Goal: Task Accomplishment & Management: Manage account settings

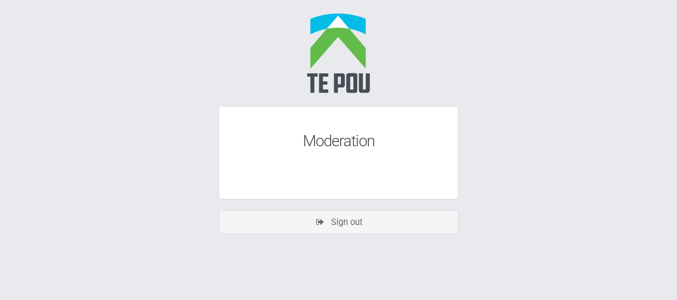
click at [322, 140] on div "Moderation" at bounding box center [338, 141] width 185 height 10
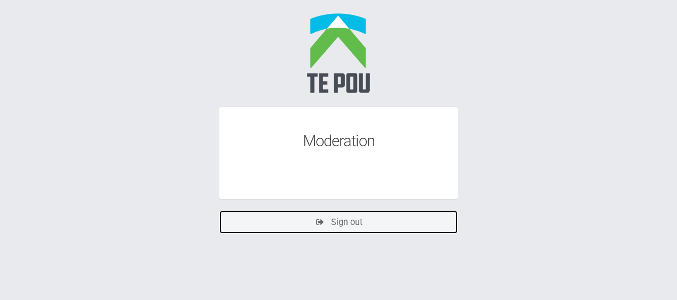
click at [353, 218] on link "Sign out" at bounding box center [338, 222] width 239 height 24
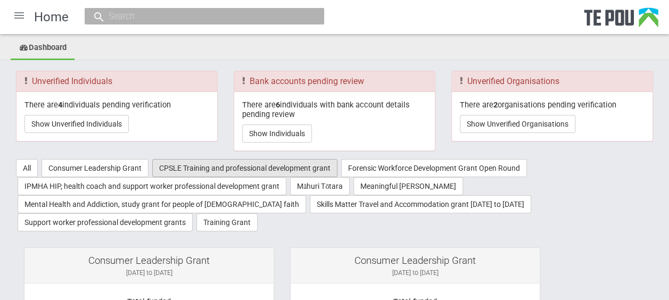
click at [190, 166] on button "CPSLE Training and professional development grant" at bounding box center [244, 168] width 185 height 18
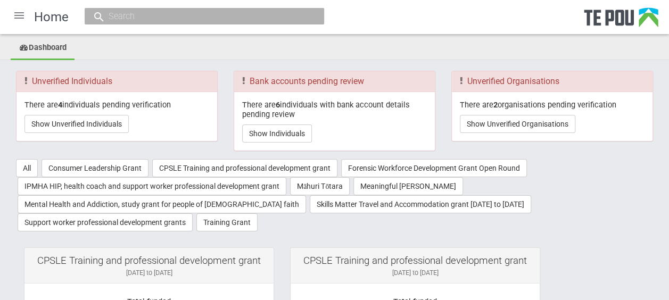
click at [19, 14] on div at bounding box center [19, 16] width 26 height 26
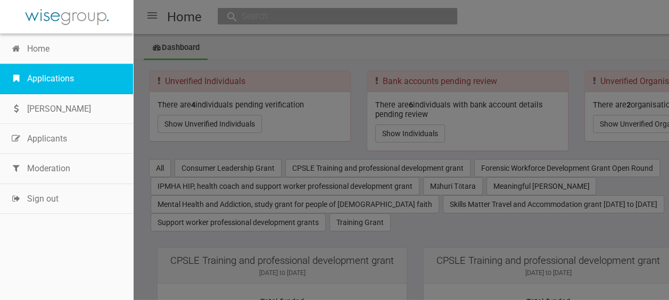
click at [57, 82] on link "Applications" at bounding box center [66, 79] width 133 height 30
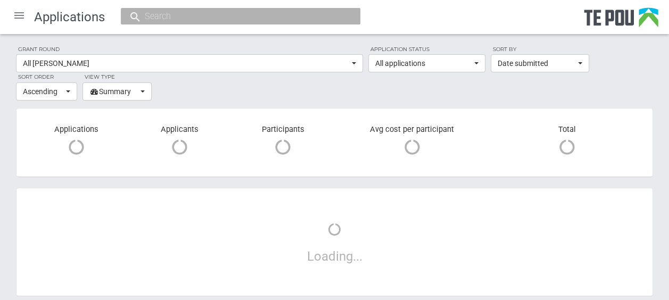
click at [366, 64] on section "Grant round All grant rounds All All grant rounds AMHOIC Conference Grants AMHO…" at bounding box center [334, 73] width 637 height 56
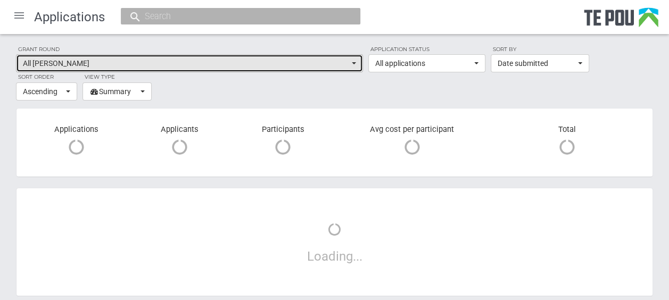
click at [354, 64] on span "button" at bounding box center [354, 63] width 4 height 2
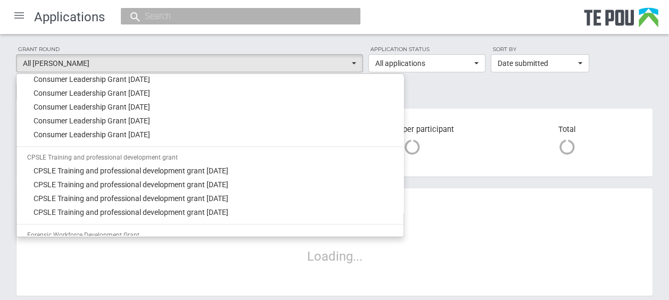
scroll to position [277, 0]
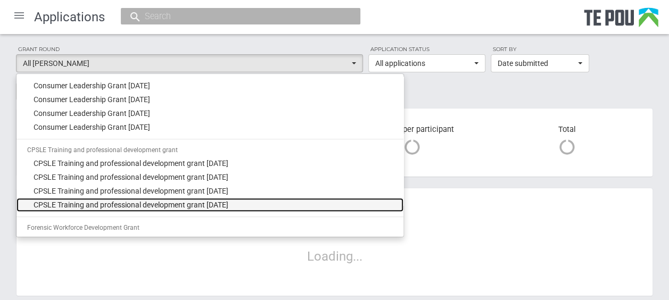
click at [264, 204] on link "CPSLE Training and professional development grant [DATE]" at bounding box center [209, 205] width 387 height 14
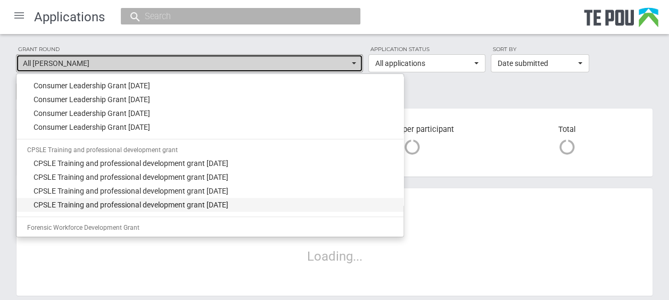
select select "68"
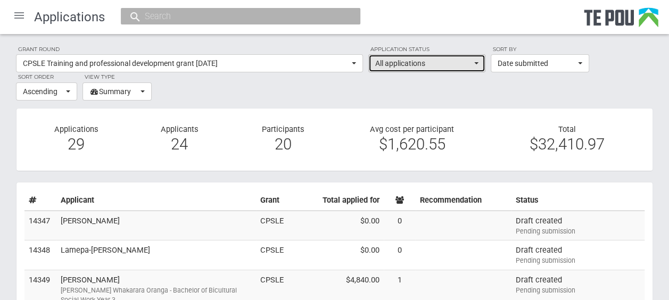
click at [474, 63] on span "button" at bounding box center [476, 63] width 4 height 2
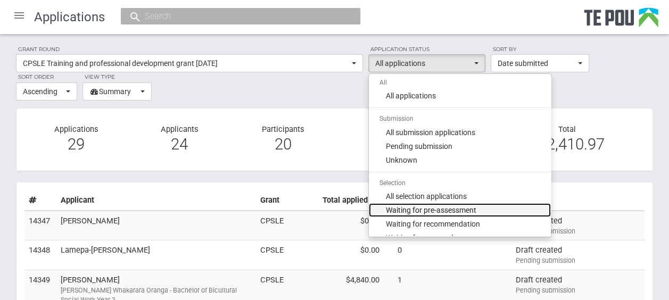
click at [484, 205] on link "Waiting for pre-assessment" at bounding box center [460, 210] width 182 height 14
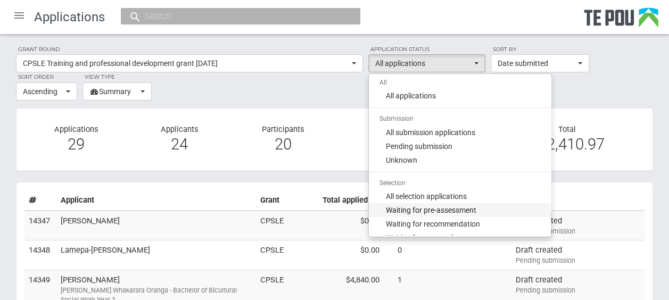
select select "100"
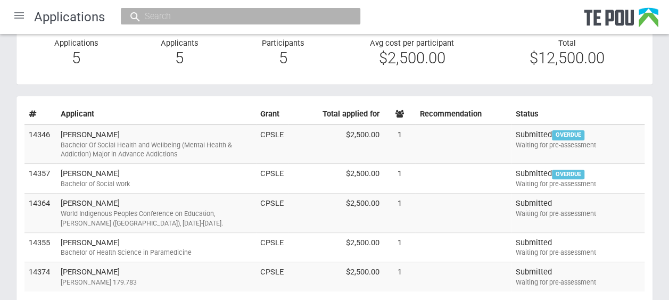
scroll to position [88, 0]
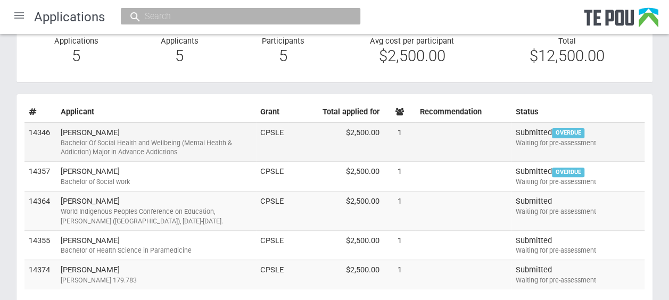
click at [180, 138] on div "Bachelor Of Social Health and Wellbeing (Mental Health & Addiction) Major in Ad…" at bounding box center [156, 147] width 191 height 19
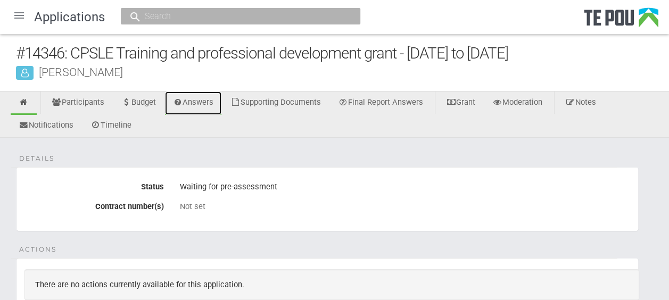
click at [196, 105] on link "Answers" at bounding box center [193, 103] width 57 height 23
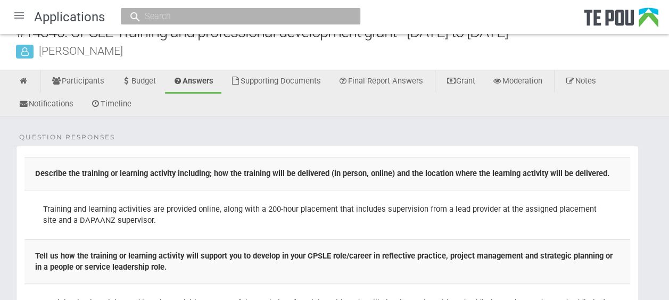
scroll to position [10, 0]
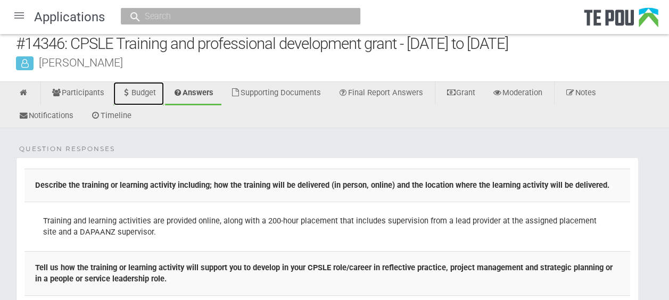
click at [142, 92] on link "Budget" at bounding box center [138, 93] width 51 height 23
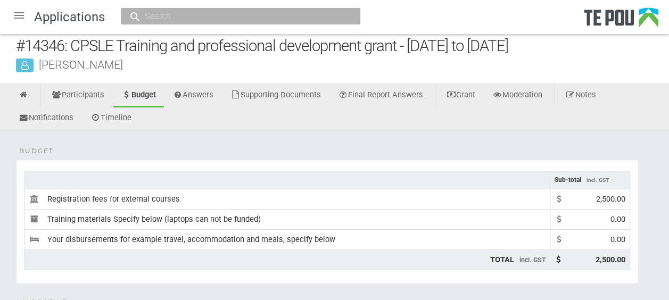
scroll to position [7, 0]
click at [308, 97] on link "Supporting Documents" at bounding box center [275, 95] width 106 height 23
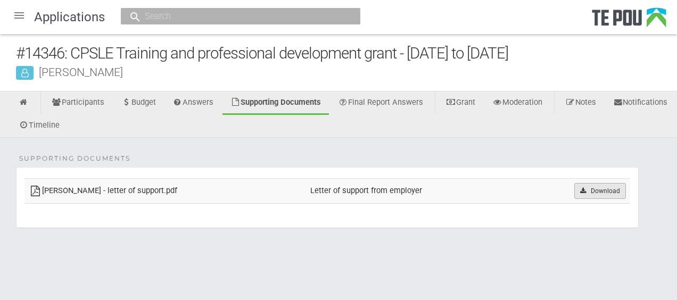
click at [585, 188] on icon at bounding box center [583, 191] width 8 height 6
click at [21, 103] on icon at bounding box center [24, 102] width 10 height 8
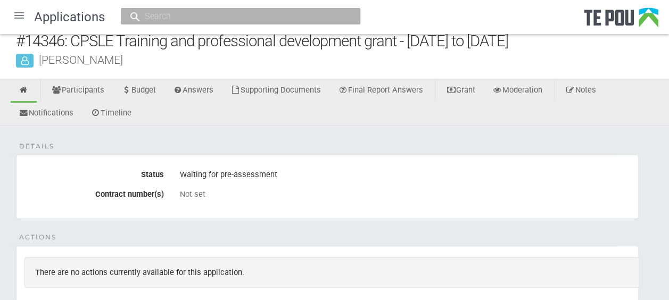
scroll to position [11, 0]
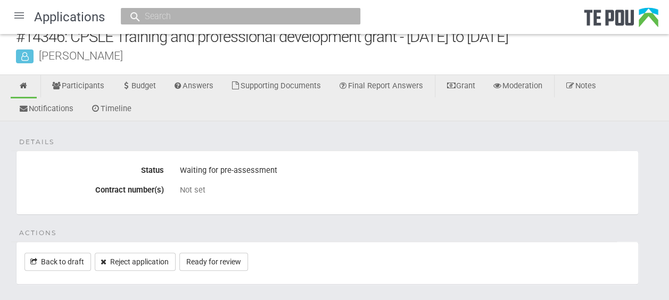
scroll to position [20, 0]
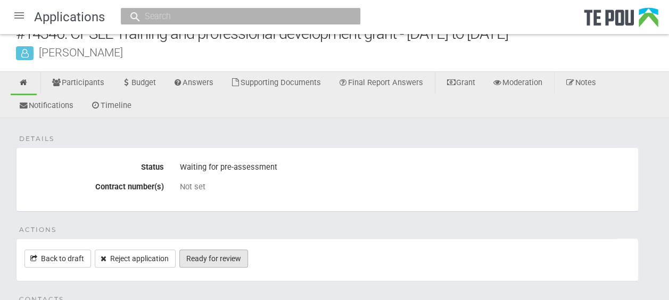
click at [233, 255] on link "Ready for review" at bounding box center [213, 259] width 69 height 18
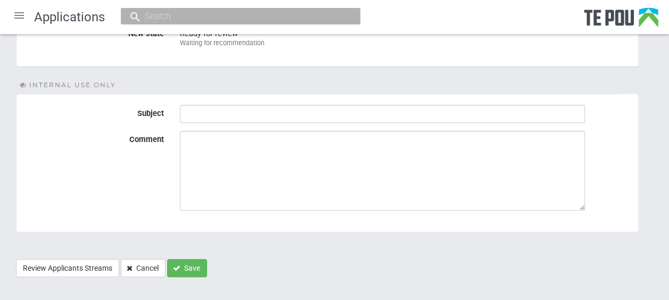
scroll to position [195, 0]
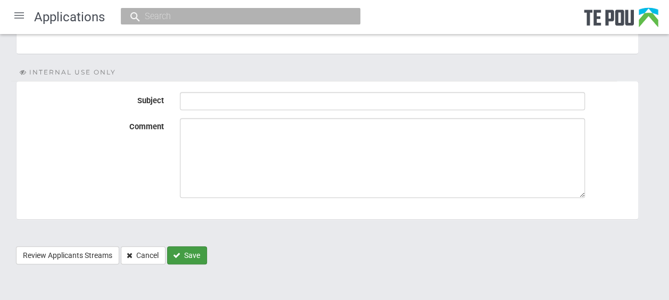
click at [181, 251] on button "Save" at bounding box center [187, 255] width 40 height 18
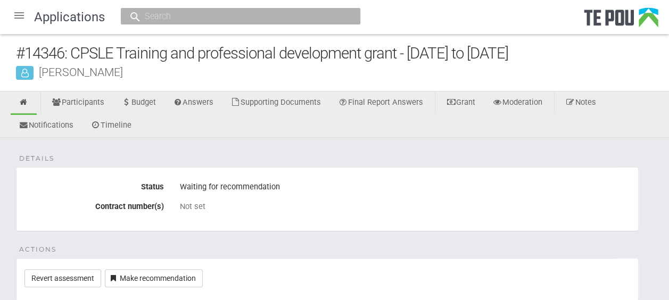
scroll to position [1, 0]
click at [19, 15] on div at bounding box center [19, 16] width 26 height 26
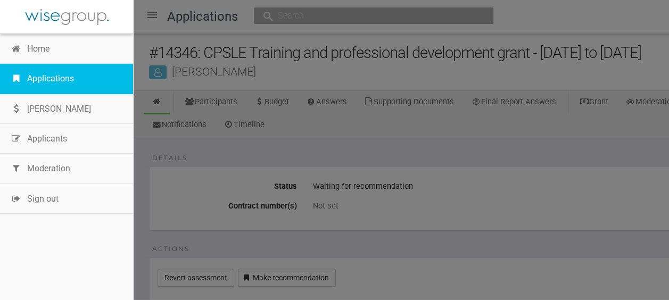
click at [57, 79] on link "Applications" at bounding box center [66, 79] width 133 height 30
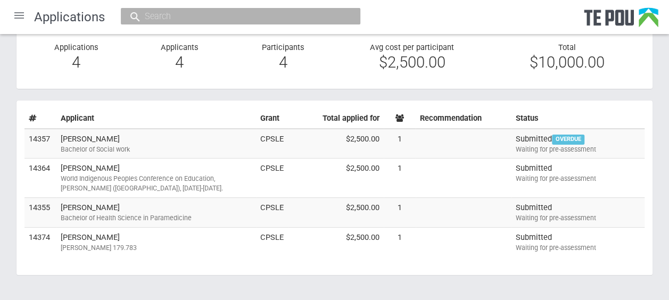
scroll to position [86, 0]
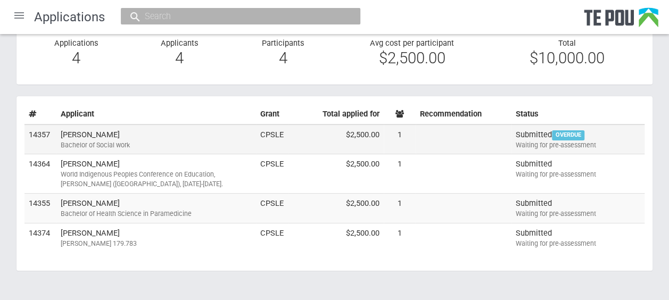
click at [93, 132] on td "[PERSON_NAME] Bachelor of Social work" at bounding box center [156, 140] width 200 height 30
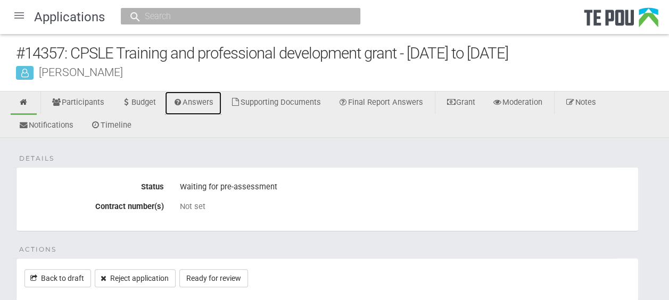
click at [197, 103] on link "Answers" at bounding box center [193, 103] width 57 height 23
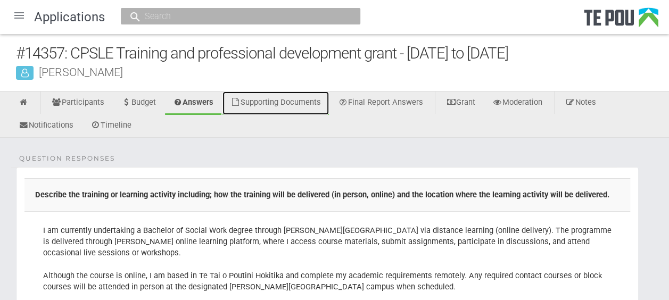
click at [295, 103] on link "Supporting Documents" at bounding box center [275, 103] width 106 height 23
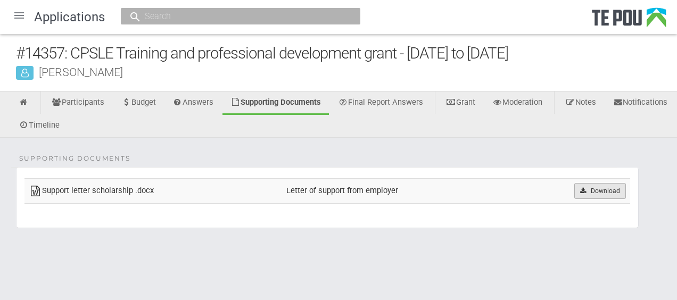
click at [599, 192] on link "Download" at bounding box center [600, 191] width 52 height 16
click at [588, 138] on div "Supporting Documents Support letter scholarship .docx Letter of support from em…" at bounding box center [338, 202] width 677 height 128
click at [206, 101] on link "Answers" at bounding box center [193, 103] width 57 height 23
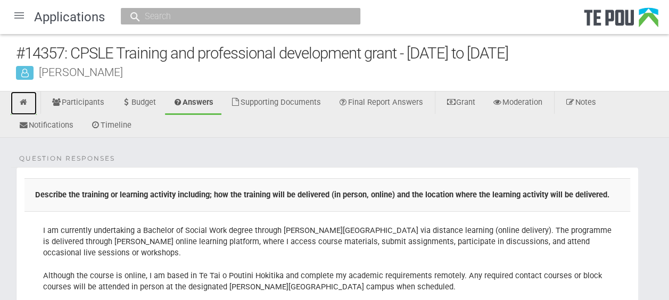
click at [24, 101] on icon at bounding box center [24, 102] width 10 height 8
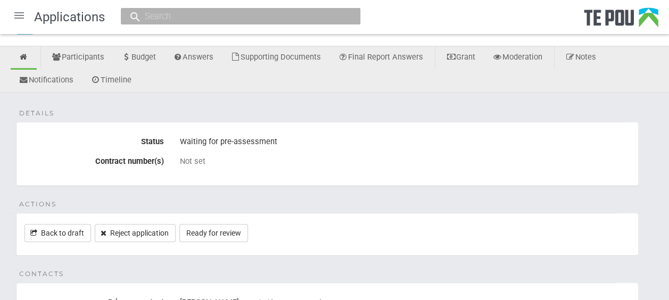
scroll to position [49, 0]
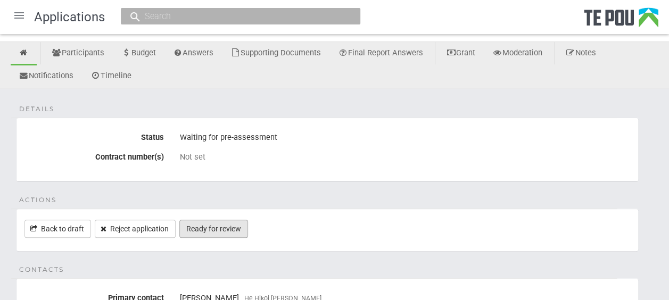
click at [226, 227] on link "Ready for review" at bounding box center [213, 229] width 69 height 18
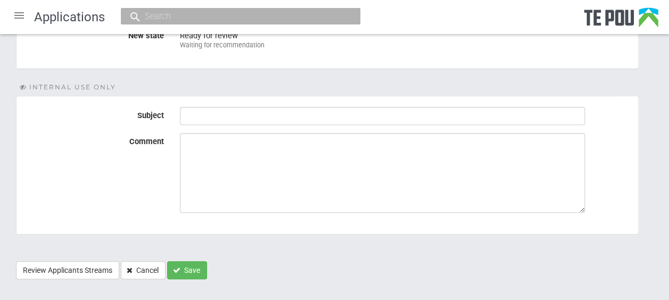
scroll to position [184, 0]
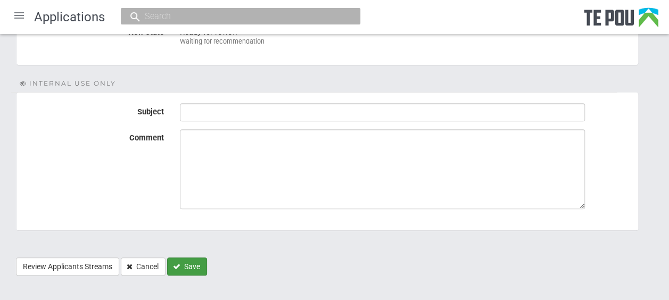
click at [185, 265] on button "Save" at bounding box center [187, 267] width 40 height 18
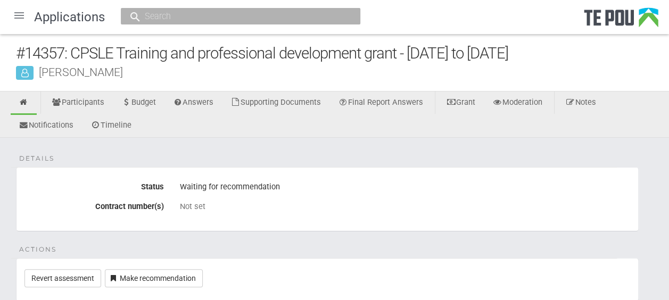
click at [14, 12] on div at bounding box center [19, 16] width 26 height 26
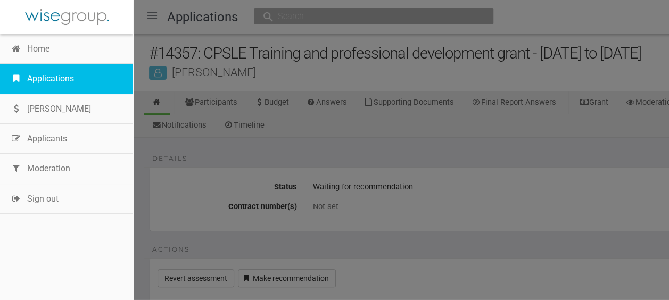
click at [52, 78] on link "Applications" at bounding box center [66, 79] width 133 height 30
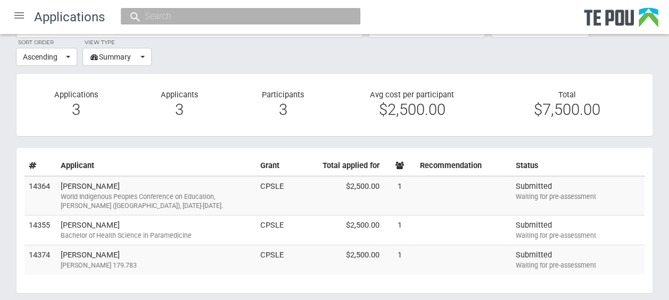
scroll to position [36, 0]
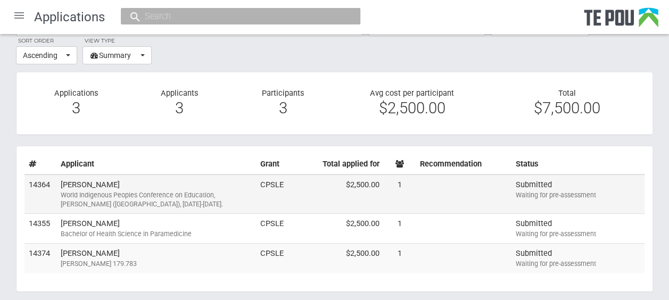
click at [203, 184] on td "Julia Rahui World Indigenous Peoples Conference on Education, Tāmaki Makaurau (…" at bounding box center [156, 194] width 200 height 39
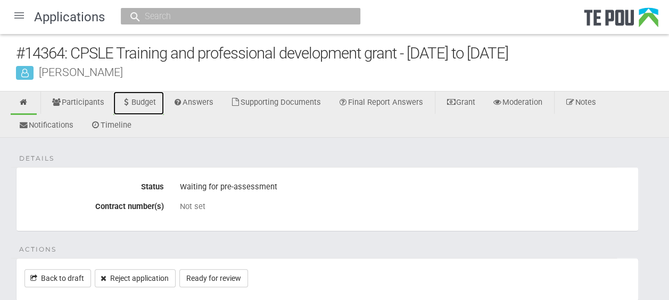
click at [148, 102] on link "Budget" at bounding box center [138, 103] width 51 height 23
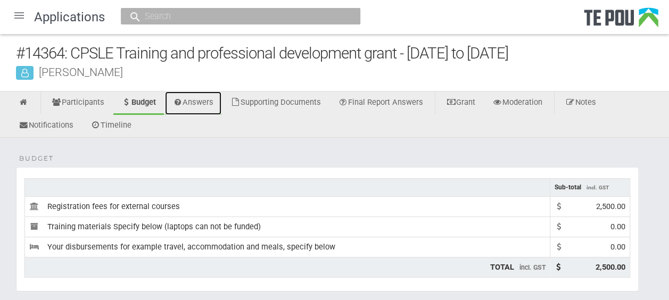
click at [200, 104] on link "Answers" at bounding box center [193, 103] width 57 height 23
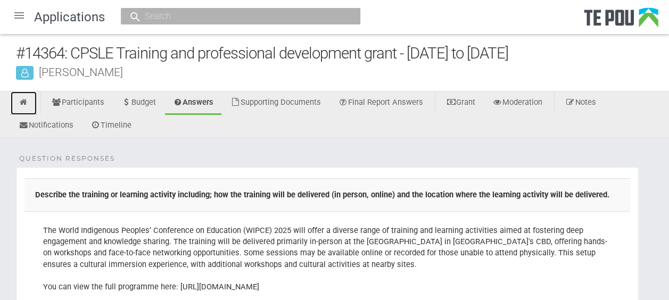
click at [23, 101] on icon at bounding box center [24, 102] width 10 height 8
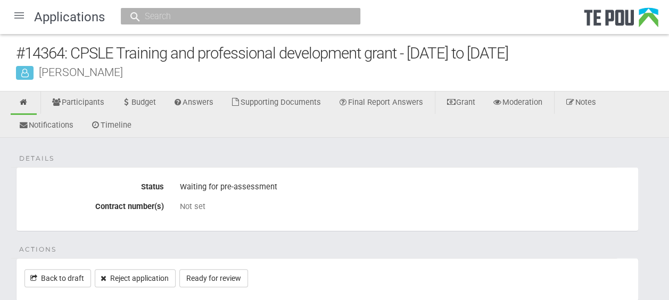
click at [21, 17] on div at bounding box center [19, 16] width 26 height 26
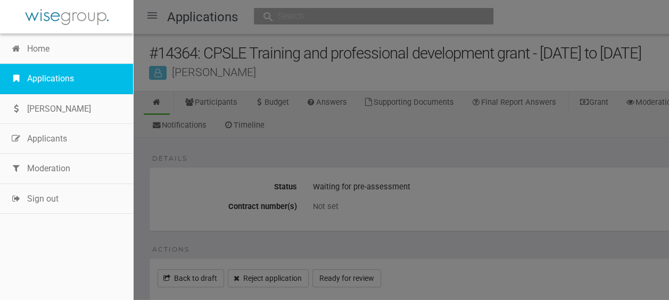
click at [51, 76] on link "Applications" at bounding box center [66, 79] width 133 height 30
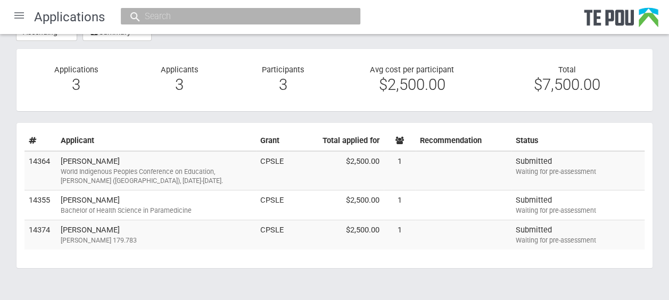
scroll to position [62, 0]
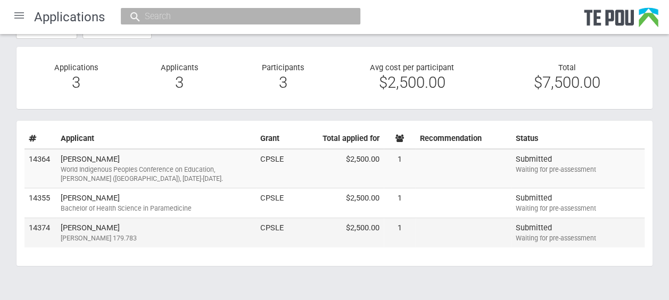
click at [145, 227] on td "claire Moore Manu Tute 179.783" at bounding box center [156, 232] width 200 height 29
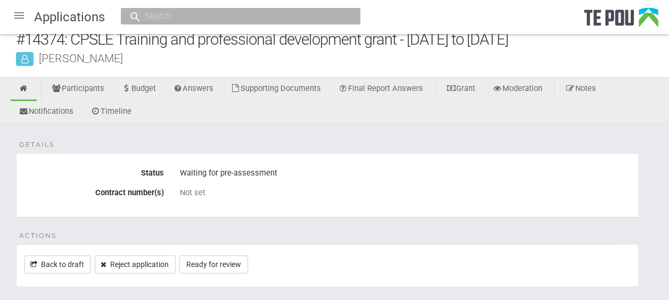
scroll to position [13, 0]
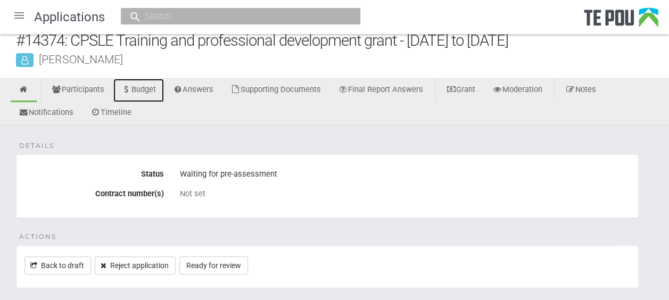
click at [145, 90] on link "Budget" at bounding box center [138, 90] width 51 height 23
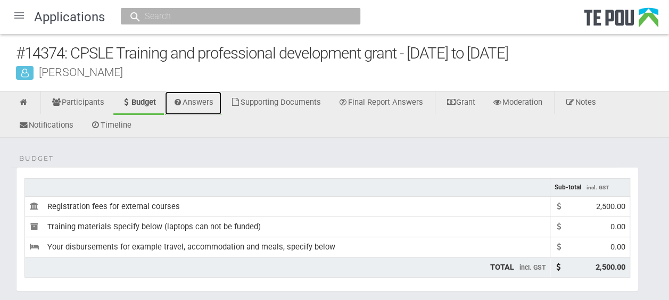
click at [199, 105] on link "Answers" at bounding box center [193, 103] width 57 height 23
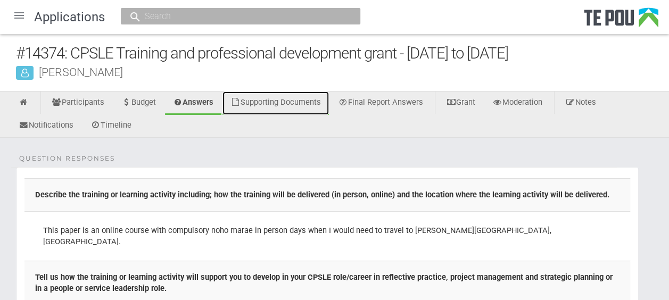
click at [306, 103] on link "Supporting Documents" at bounding box center [275, 103] width 106 height 23
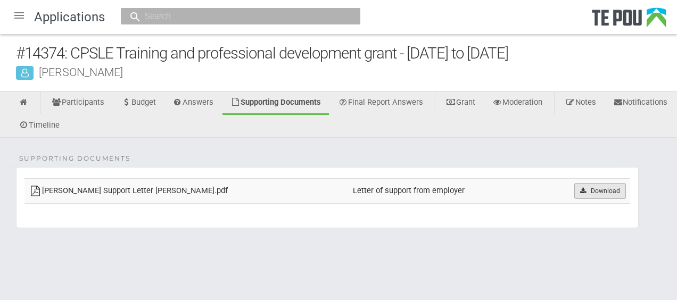
click at [579, 188] on icon at bounding box center [583, 191] width 8 height 6
click at [32, 104] on link at bounding box center [24, 103] width 26 height 23
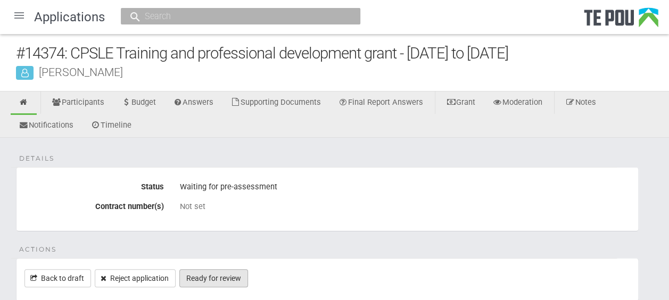
click at [236, 276] on link "Ready for review" at bounding box center [213, 278] width 69 height 18
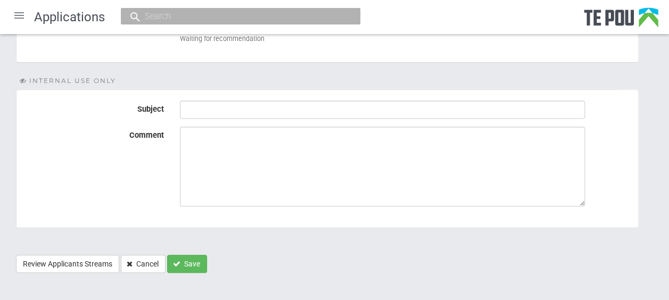
scroll to position [187, 0]
click at [194, 263] on button "Save" at bounding box center [187, 263] width 40 height 18
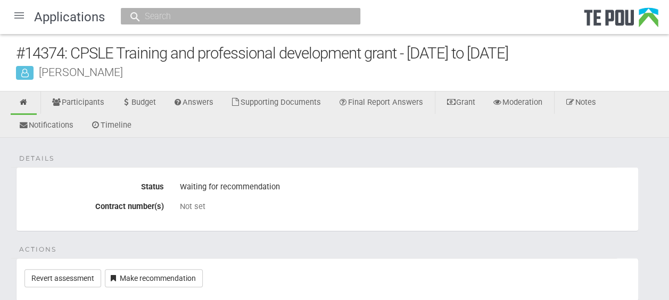
click at [19, 15] on div at bounding box center [19, 16] width 26 height 26
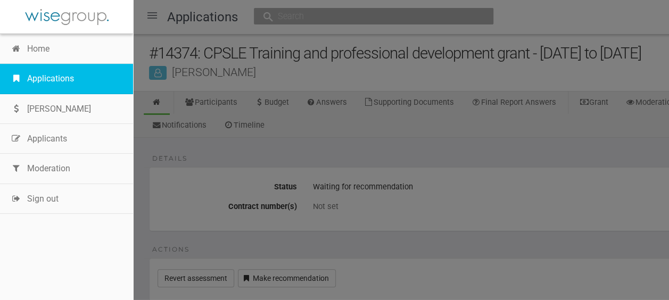
click at [40, 73] on link "Applications" at bounding box center [66, 79] width 133 height 30
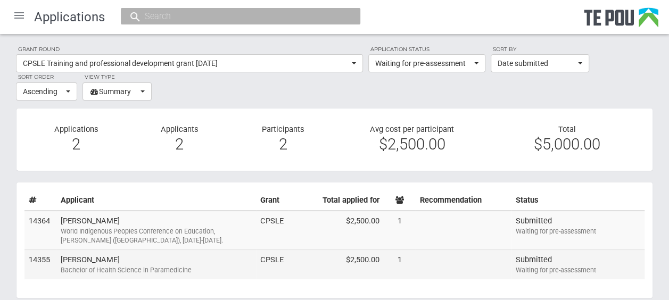
click at [202, 266] on div "Bachelor of Health Science in Paramedicine" at bounding box center [156, 271] width 191 height 10
